Goal: Complete application form

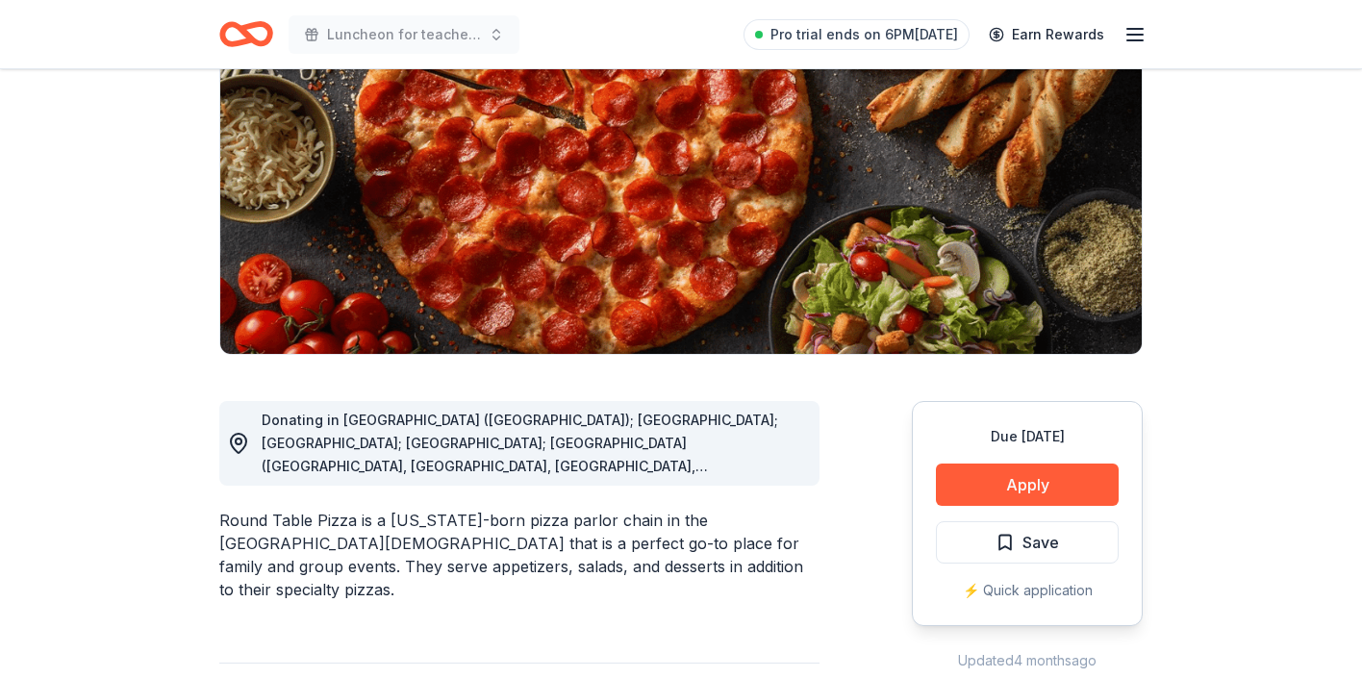
scroll to position [231, 0]
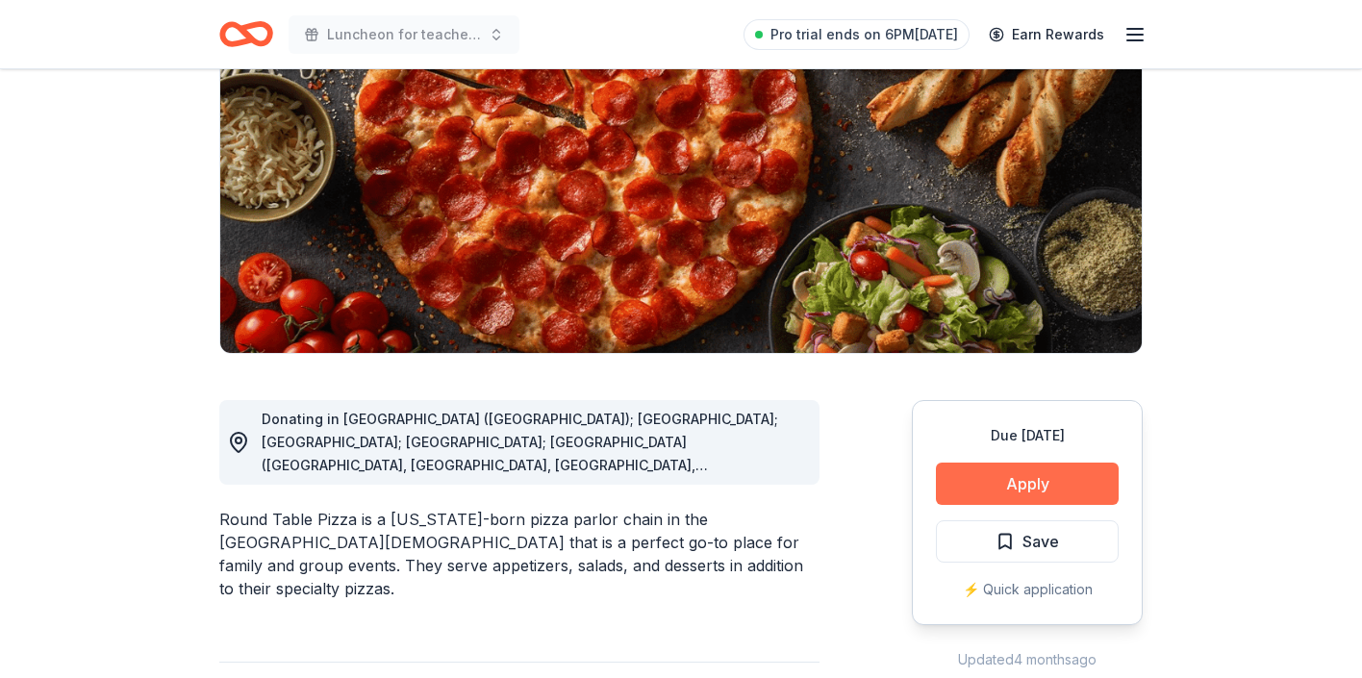
click at [985, 477] on button "Apply" at bounding box center [1027, 484] width 183 height 42
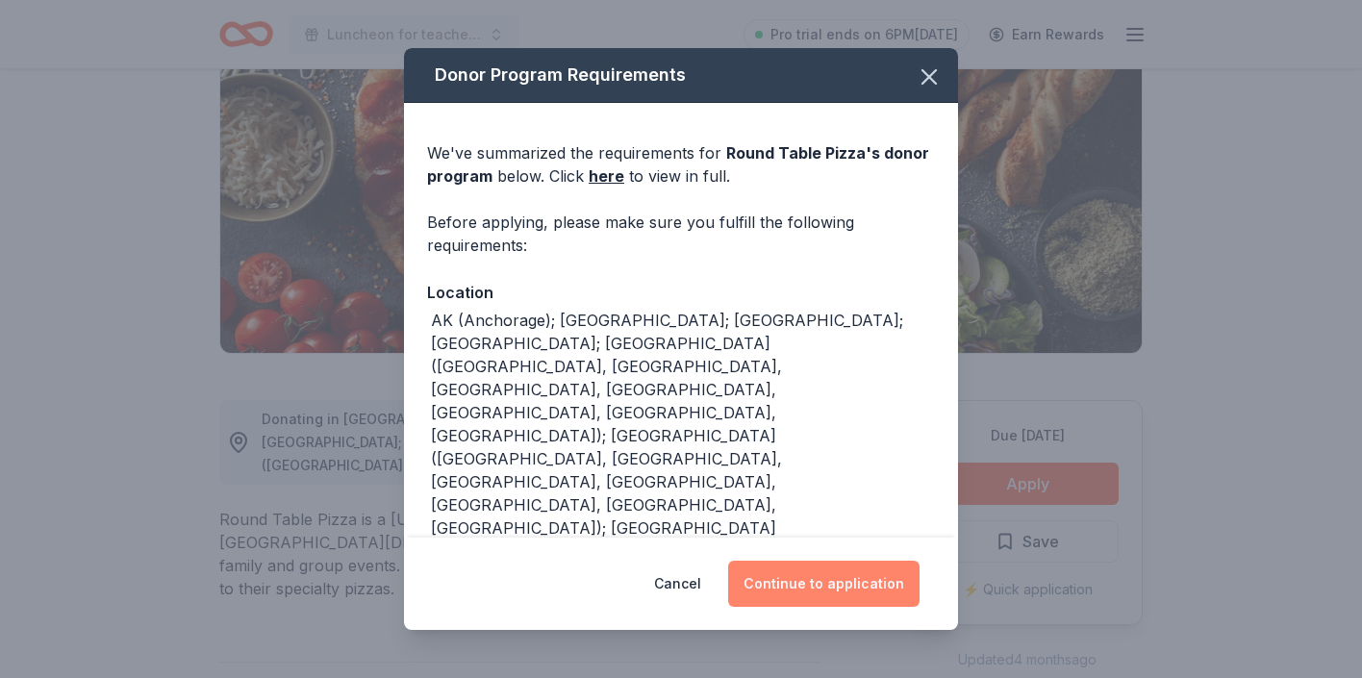
click at [793, 566] on button "Continue to application" at bounding box center [823, 584] width 191 height 46
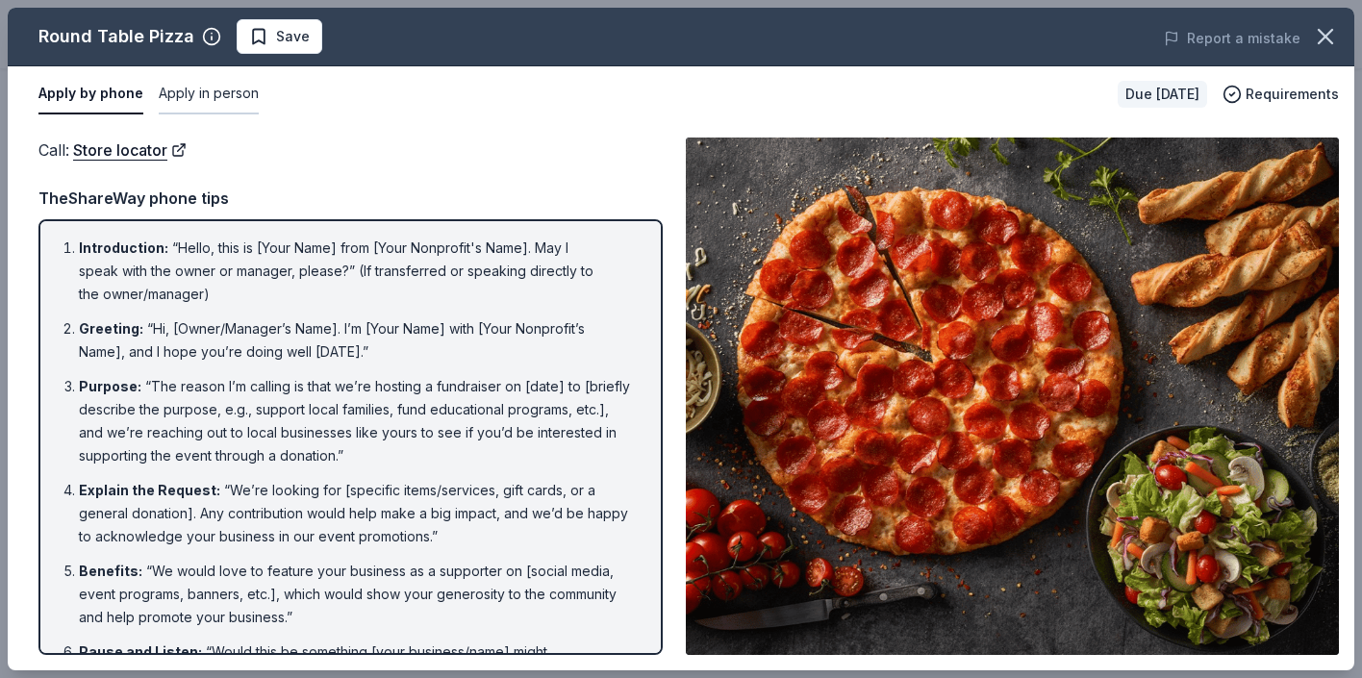
click at [208, 93] on button "Apply in person" at bounding box center [209, 94] width 100 height 40
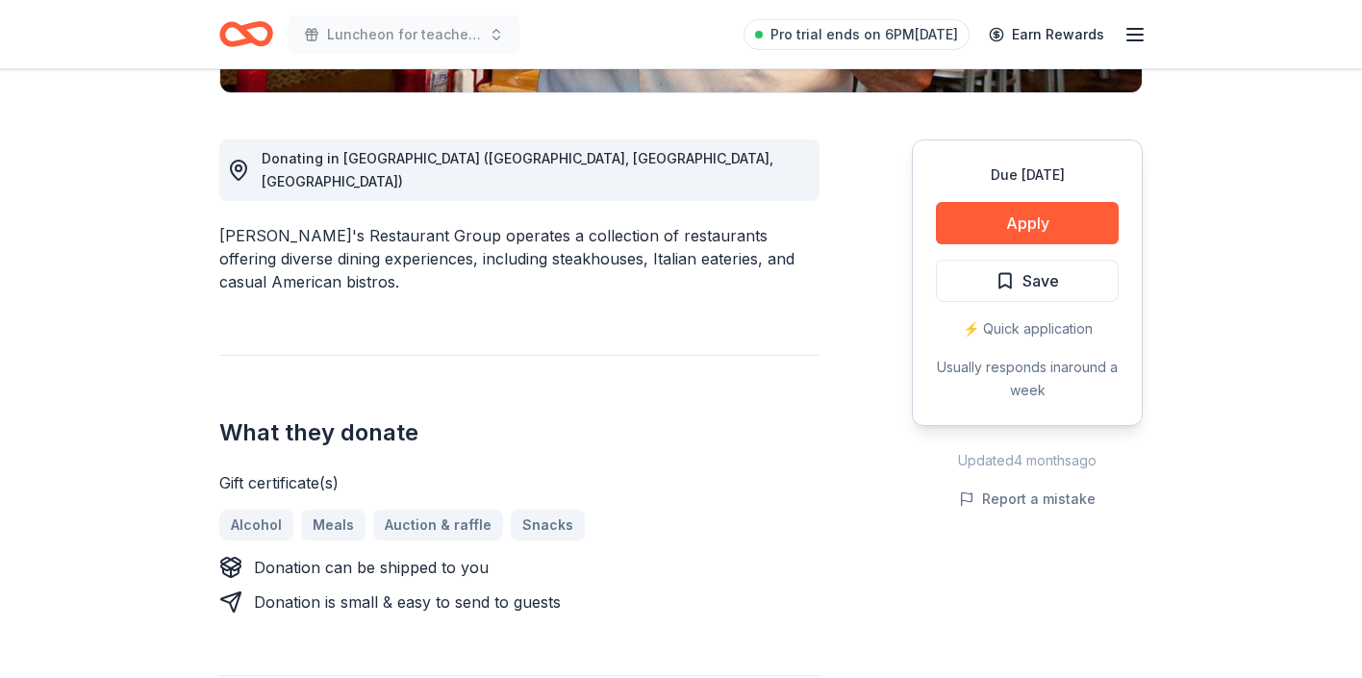
scroll to position [500, 0]
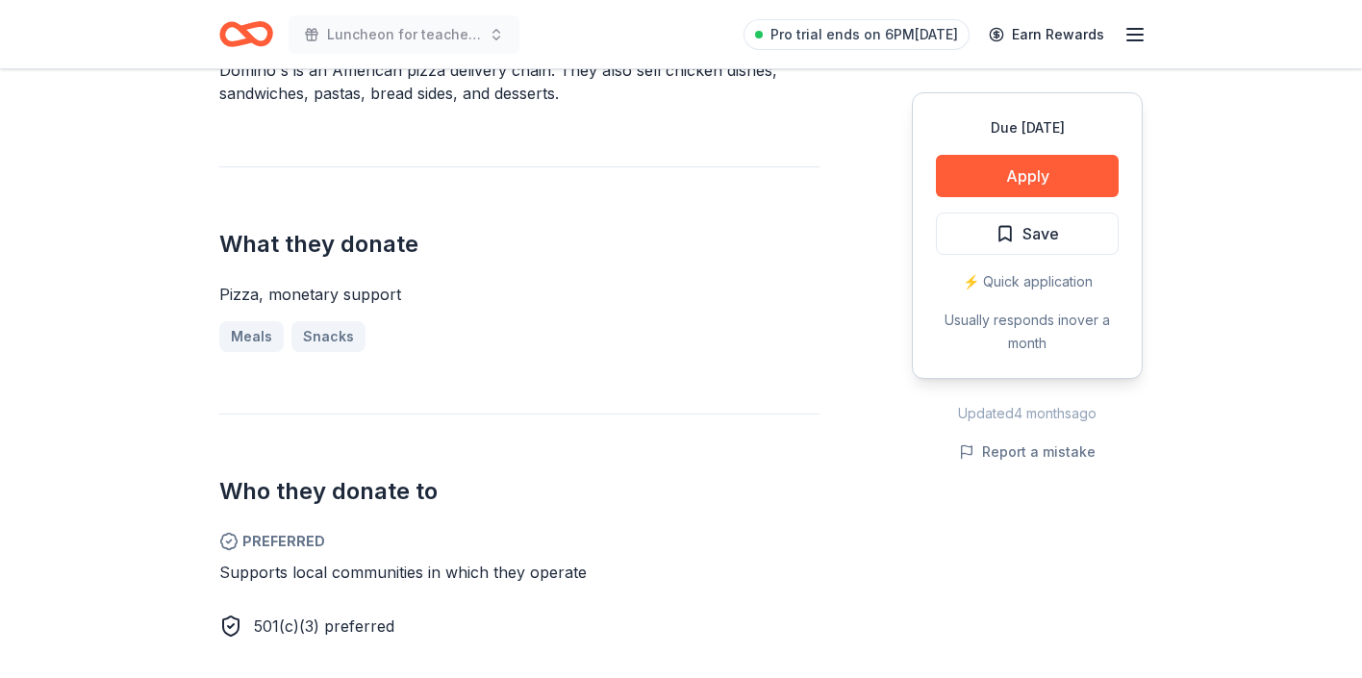
scroll to position [654, 0]
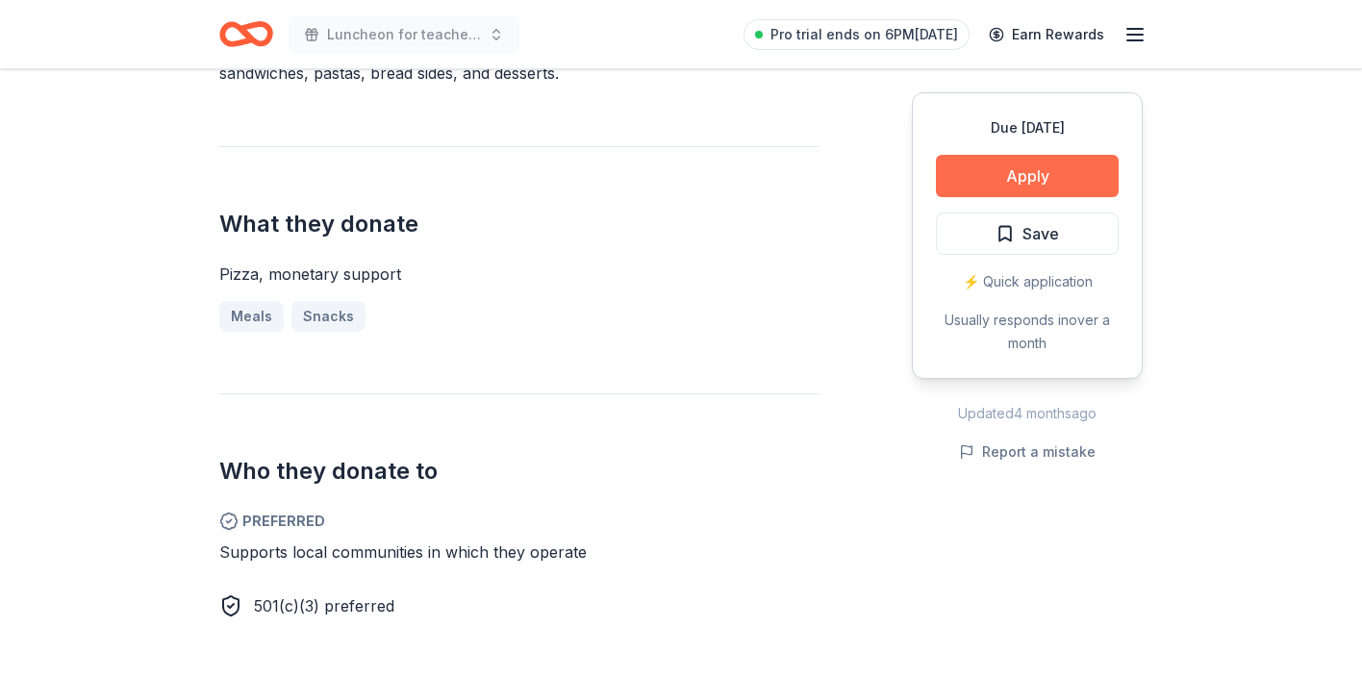
click at [1022, 174] on button "Apply" at bounding box center [1027, 176] width 183 height 42
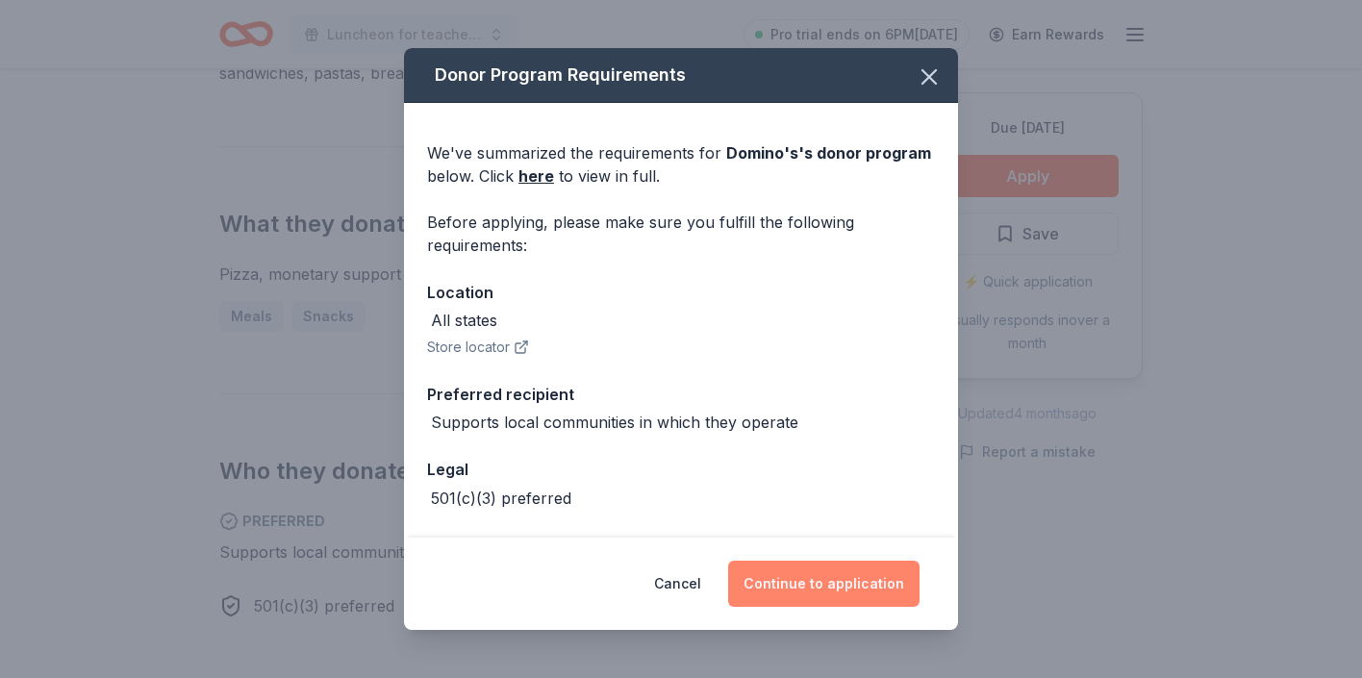
click at [767, 586] on button "Continue to application" at bounding box center [823, 584] width 191 height 46
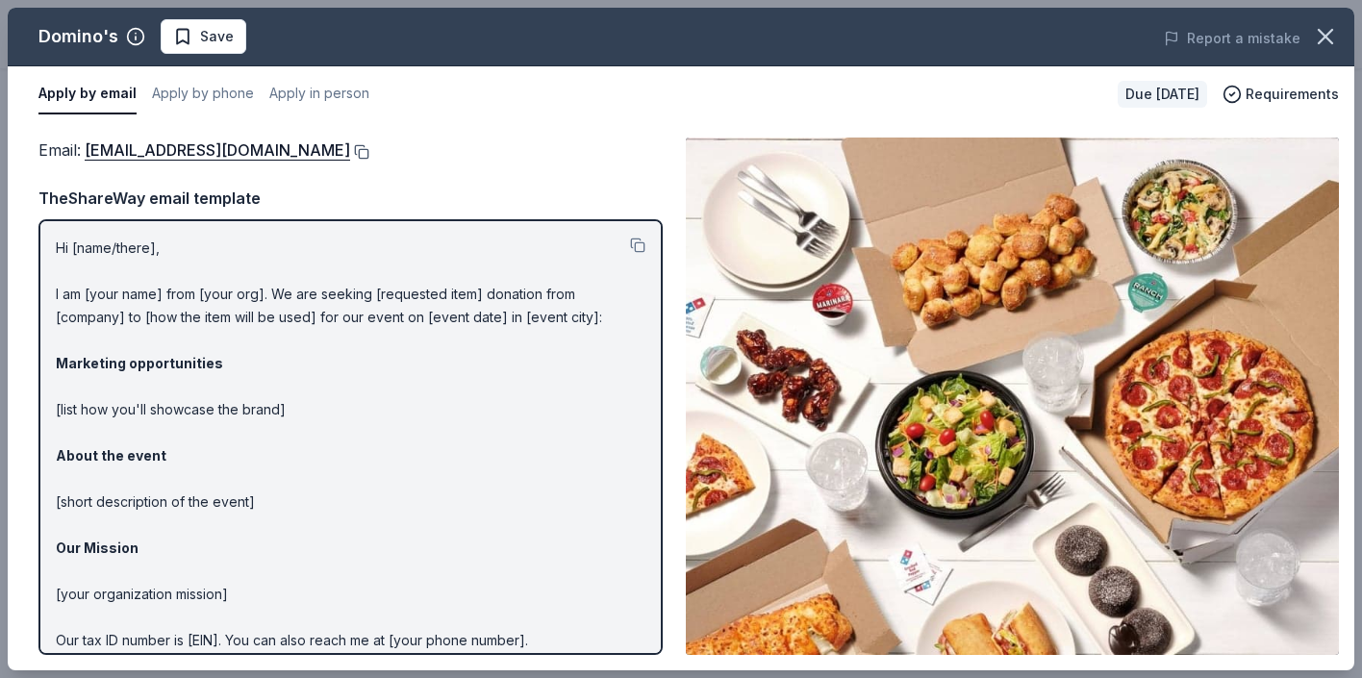
click at [350, 145] on button at bounding box center [359, 151] width 19 height 15
